Goal: Task Accomplishment & Management: Complete application form

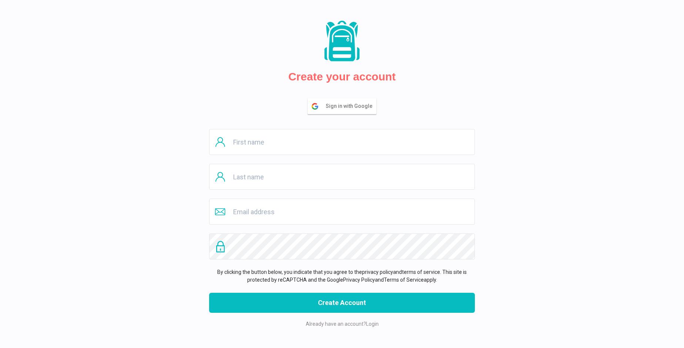
click at [342, 142] on input "text" at bounding box center [342, 142] width 266 height 26
type input "Baron"
click at [342, 177] on input "text" at bounding box center [342, 177] width 266 height 26
type input "Goodwin"
click at [342, 211] on input "email" at bounding box center [342, 211] width 266 height 26
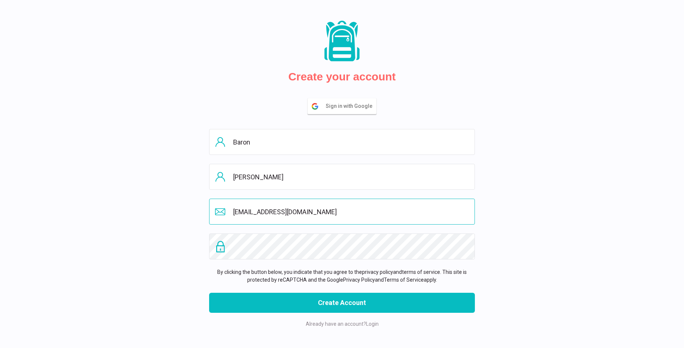
type input "shipaulbor@gmail.com"
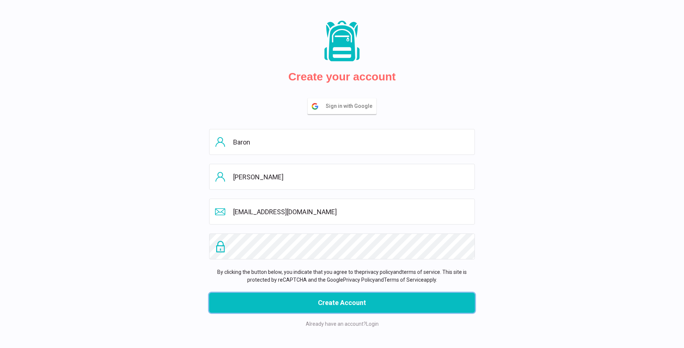
click at [342, 303] on button "Create Account" at bounding box center [342, 303] width 266 height 20
